Goal: Transaction & Acquisition: Purchase product/service

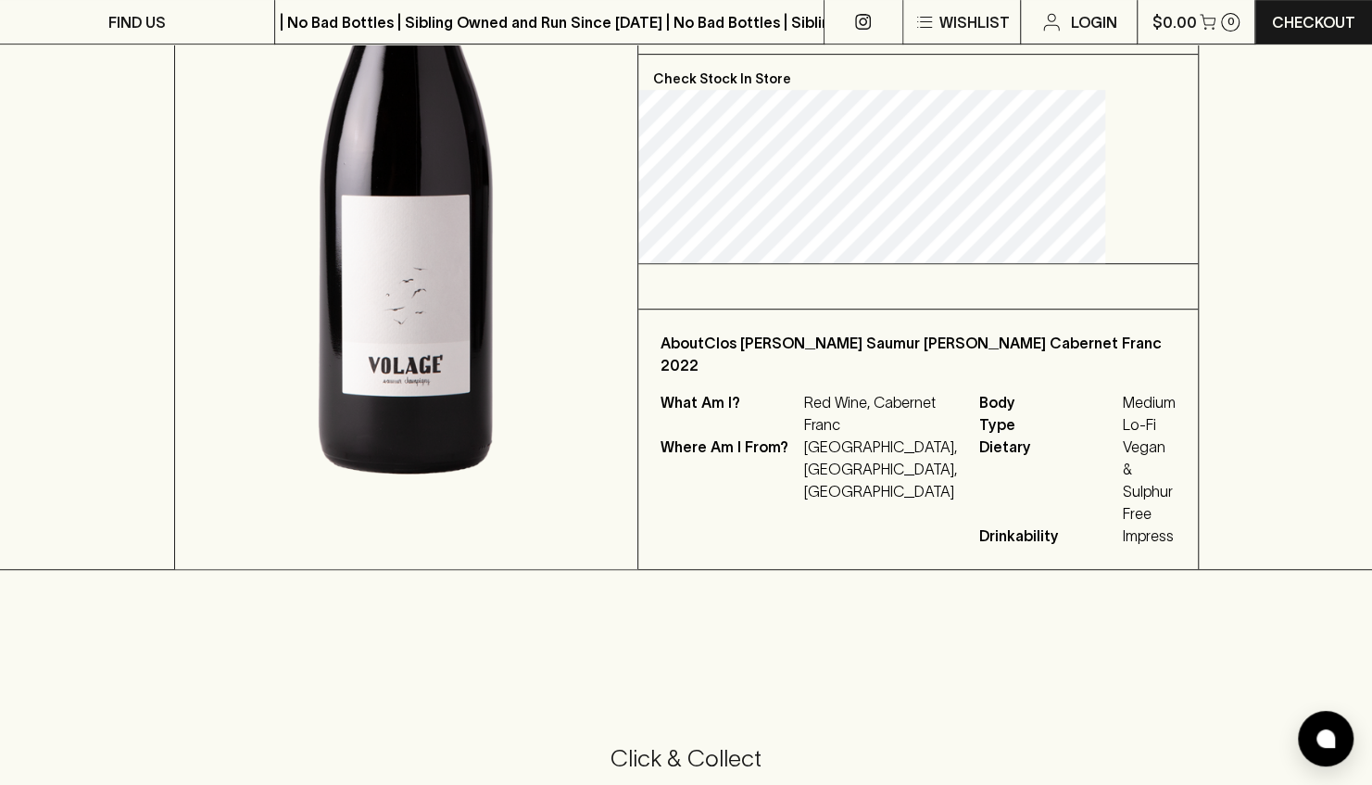
scroll to position [278, 0]
